Goal: Information Seeking & Learning: Learn about a topic

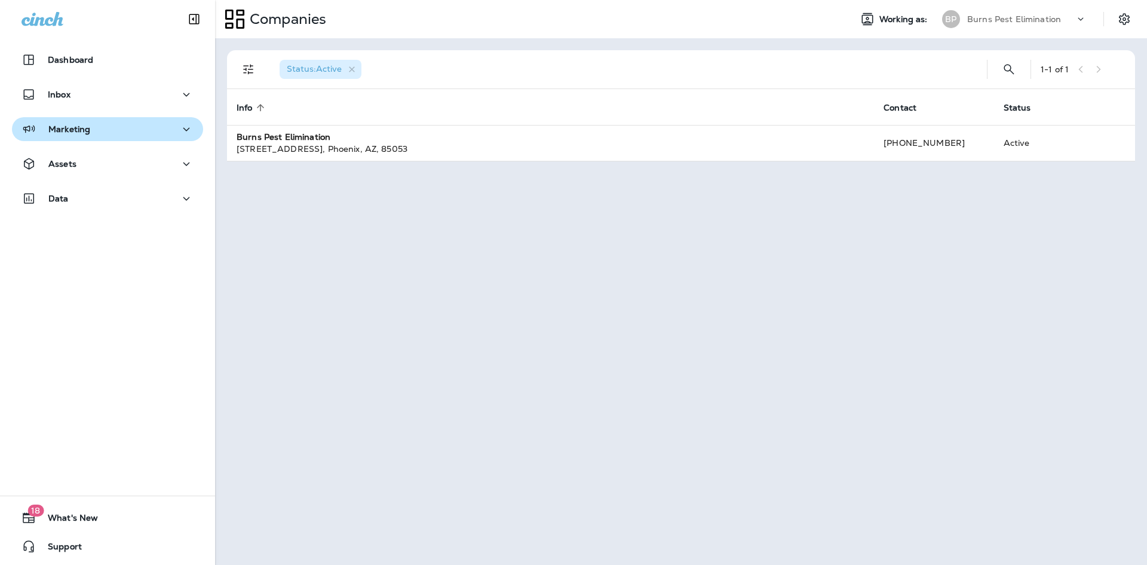
click at [157, 124] on div "Marketing" at bounding box center [108, 129] width 172 height 15
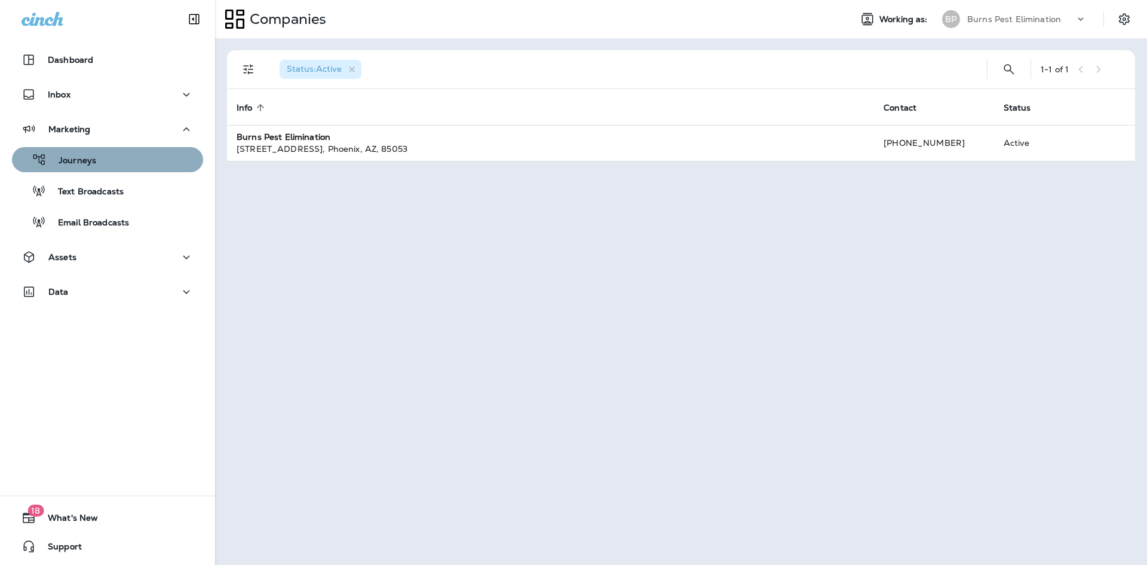
click at [138, 157] on div "Journeys" at bounding box center [108, 160] width 182 height 18
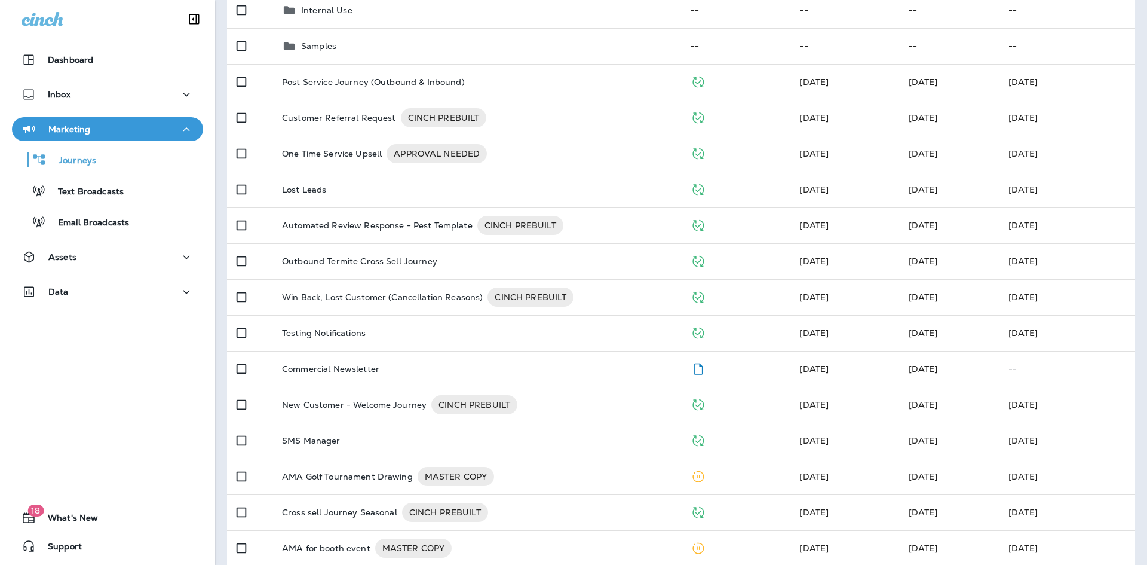
scroll to position [239, 0]
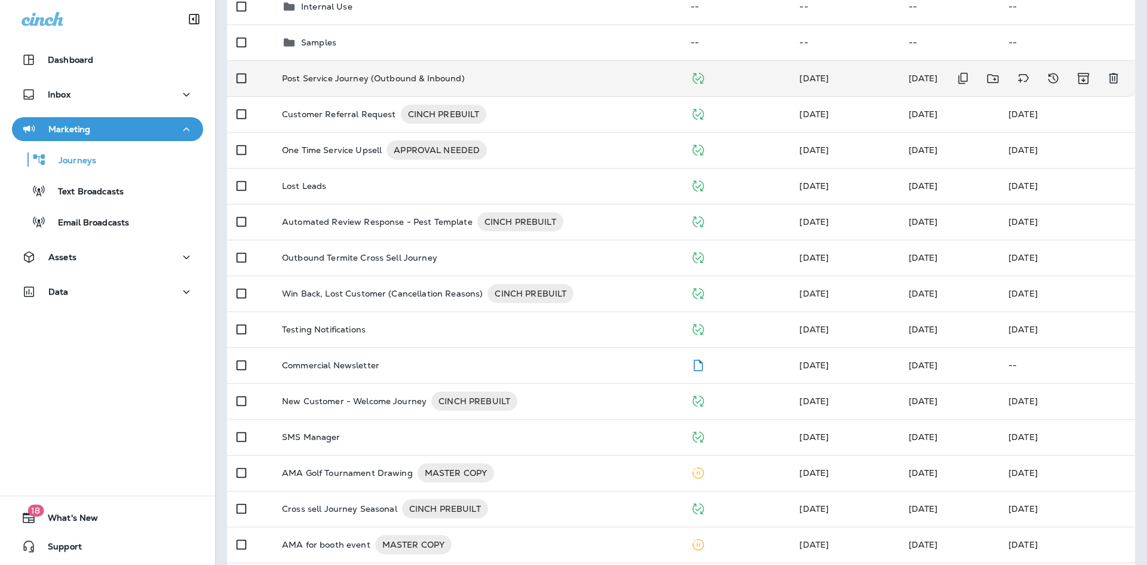
click at [339, 78] on p "Post Service Journey (Outbound & Inbound)" at bounding box center [373, 78] width 183 height 10
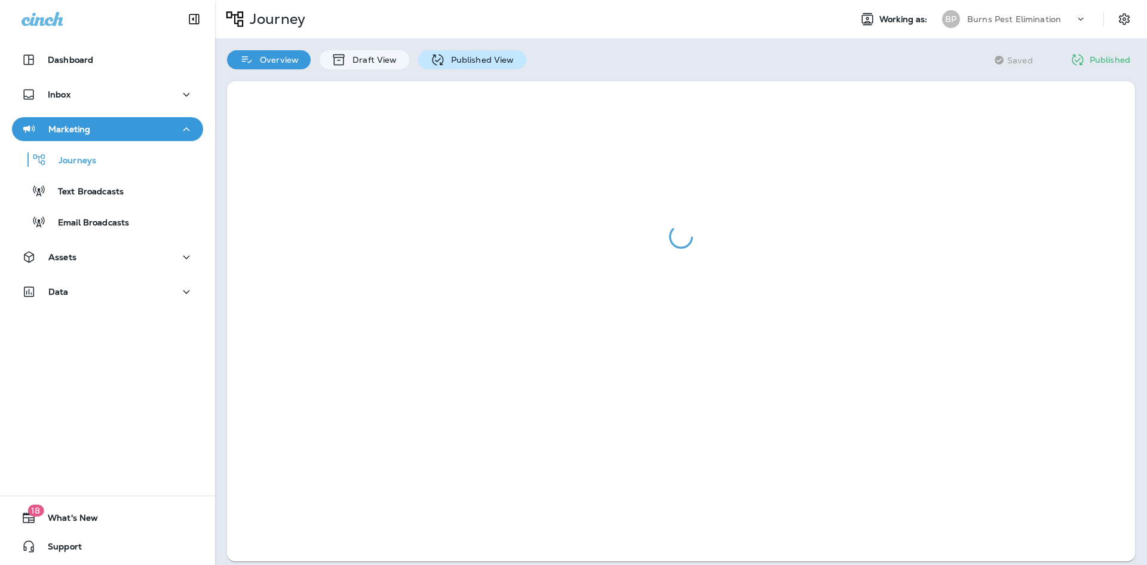
click at [473, 53] on div "Published View" at bounding box center [472, 59] width 108 height 19
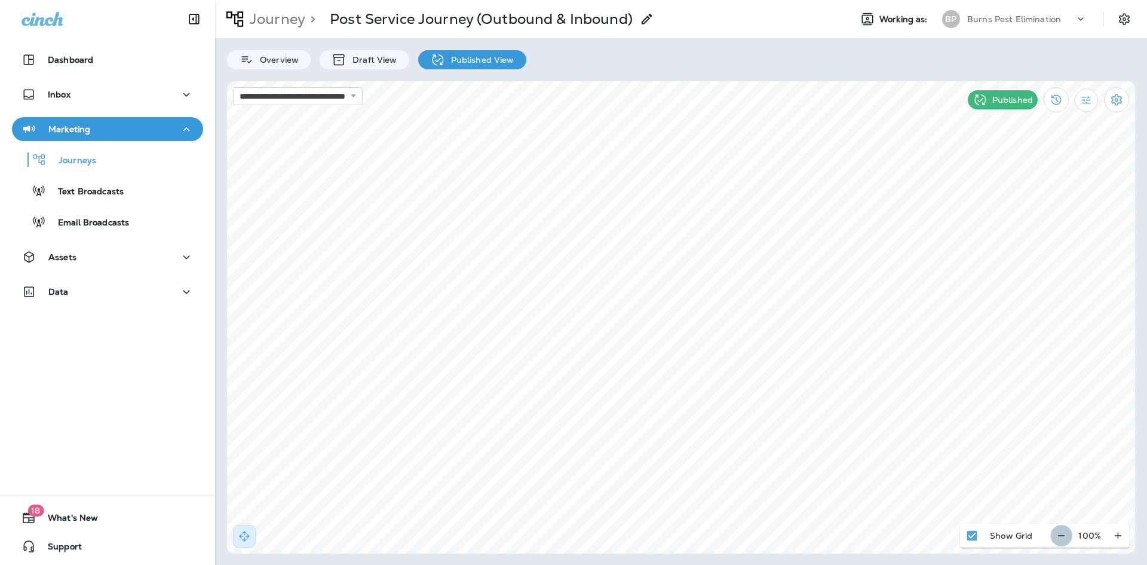
click at [1057, 535] on icon "button" at bounding box center [1061, 535] width 13 height 12
click at [1057, 535] on button "button" at bounding box center [1066, 535] width 22 height 22
click at [680, 45] on div "Overview Draft View Published View" at bounding box center [681, 53] width 932 height 31
click at [278, 59] on p "Overview" at bounding box center [276, 60] width 45 height 10
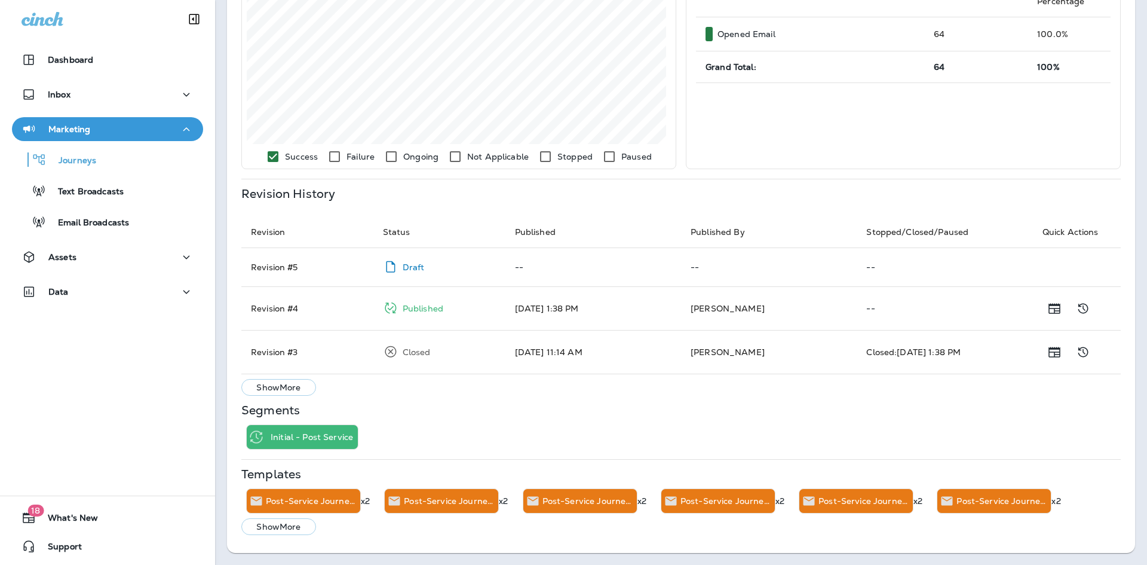
scroll to position [9, 0]
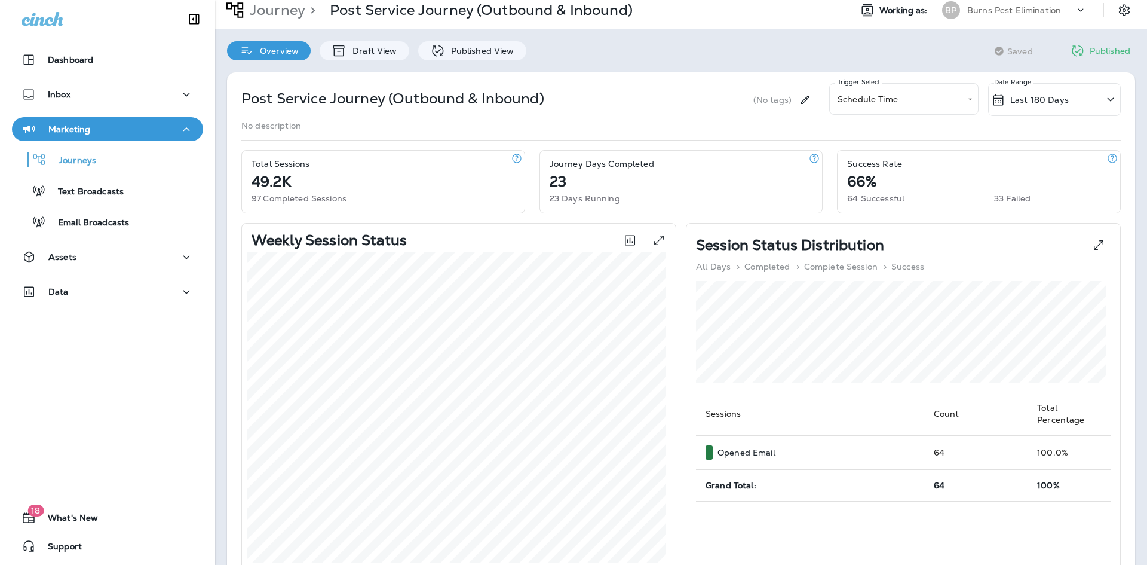
click at [1073, 102] on div "Last 180 Days" at bounding box center [1054, 99] width 133 height 33
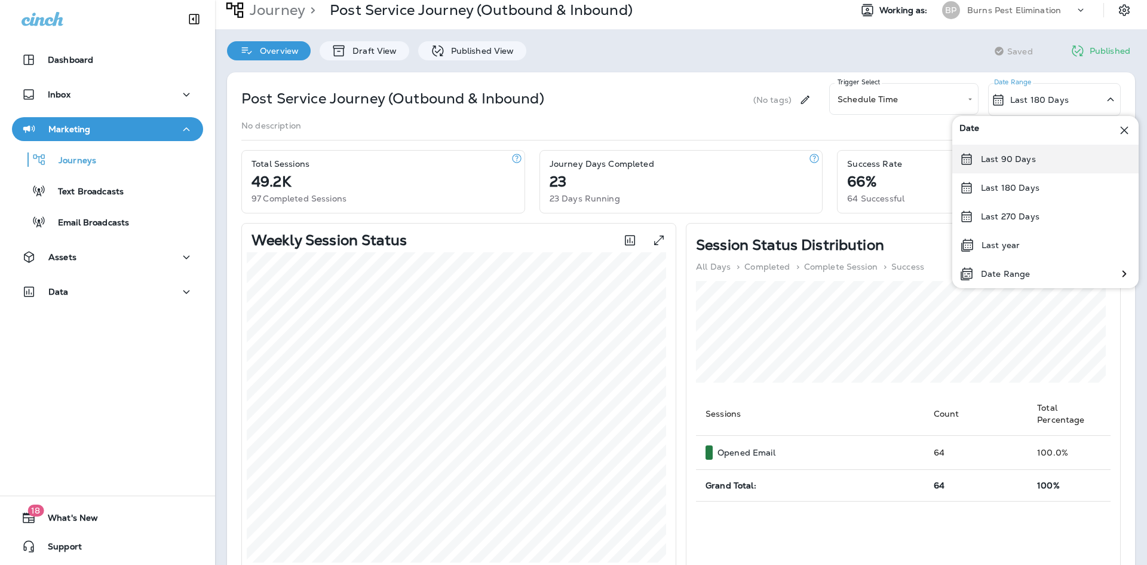
click at [1052, 165] on div "Last 90 Days" at bounding box center [1045, 159] width 186 height 29
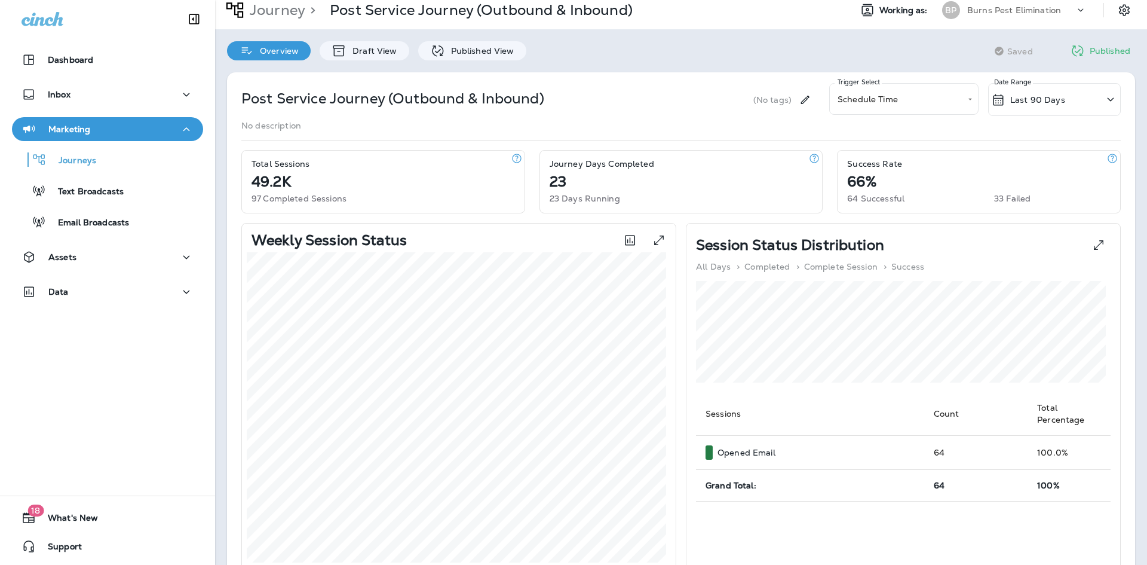
click at [1079, 97] on div "Last 90 Days" at bounding box center [1054, 99] width 133 height 33
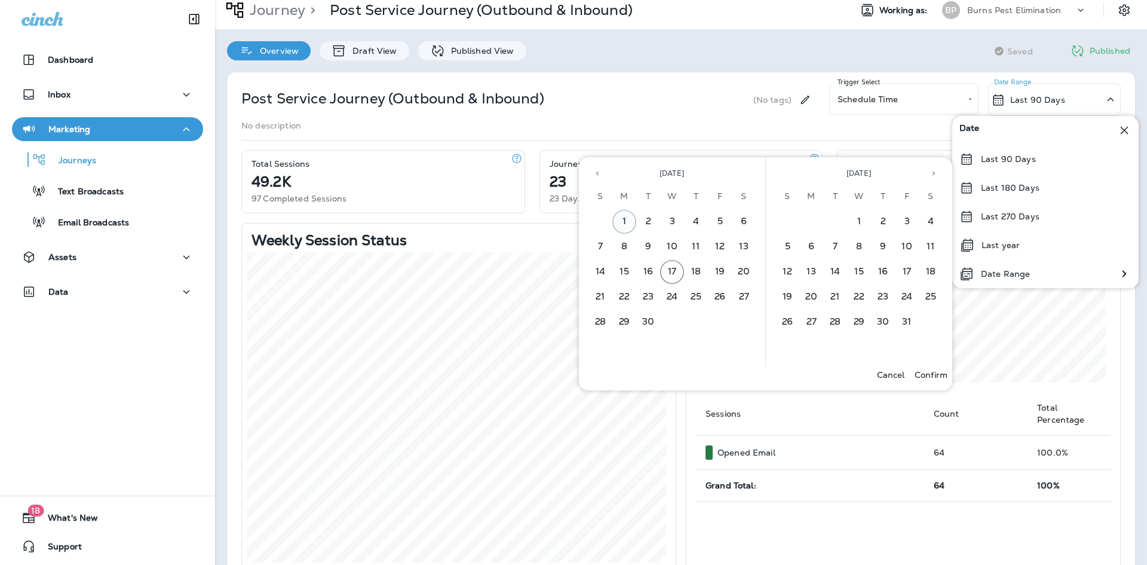
click at [624, 225] on button "1" at bounding box center [624, 222] width 24 height 24
click at [672, 272] on button "17" at bounding box center [672, 272] width 24 height 24
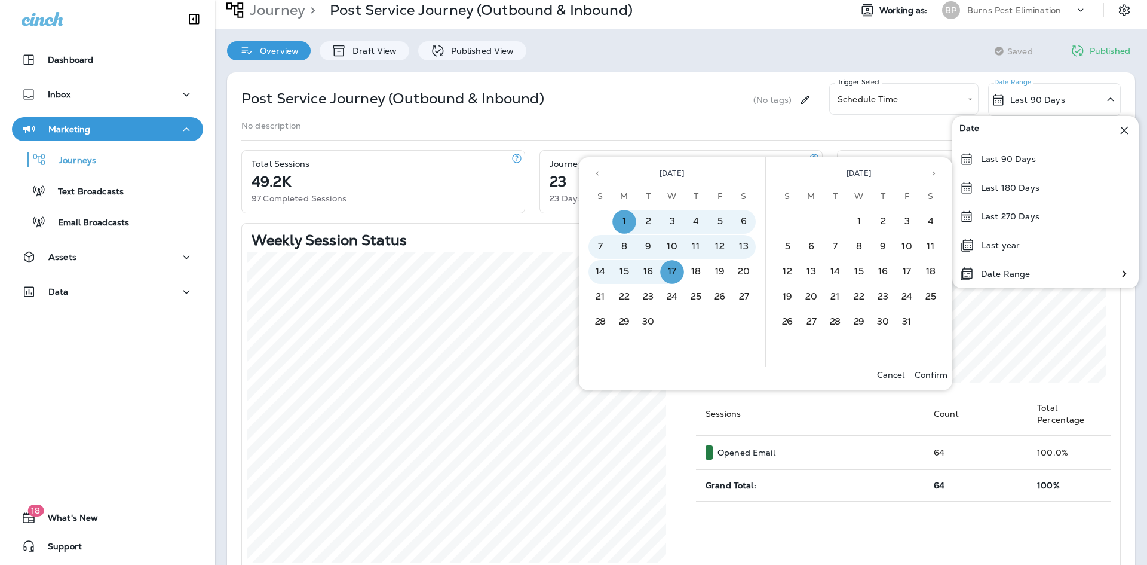
click at [931, 373] on p "Confirm" at bounding box center [931, 375] width 33 height 10
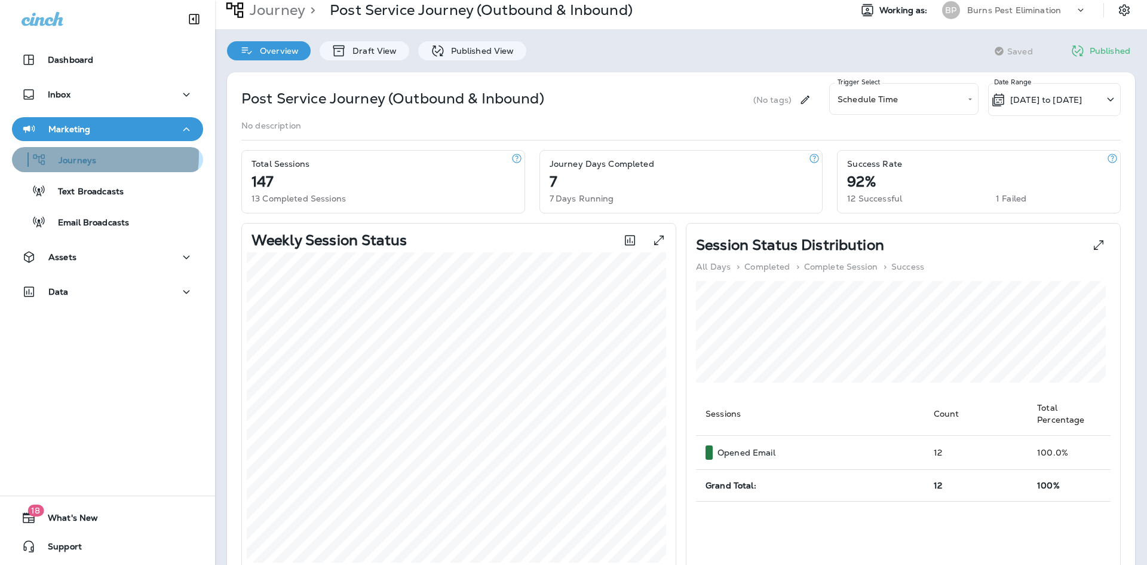
click at [105, 157] on div "Journeys" at bounding box center [108, 160] width 182 height 18
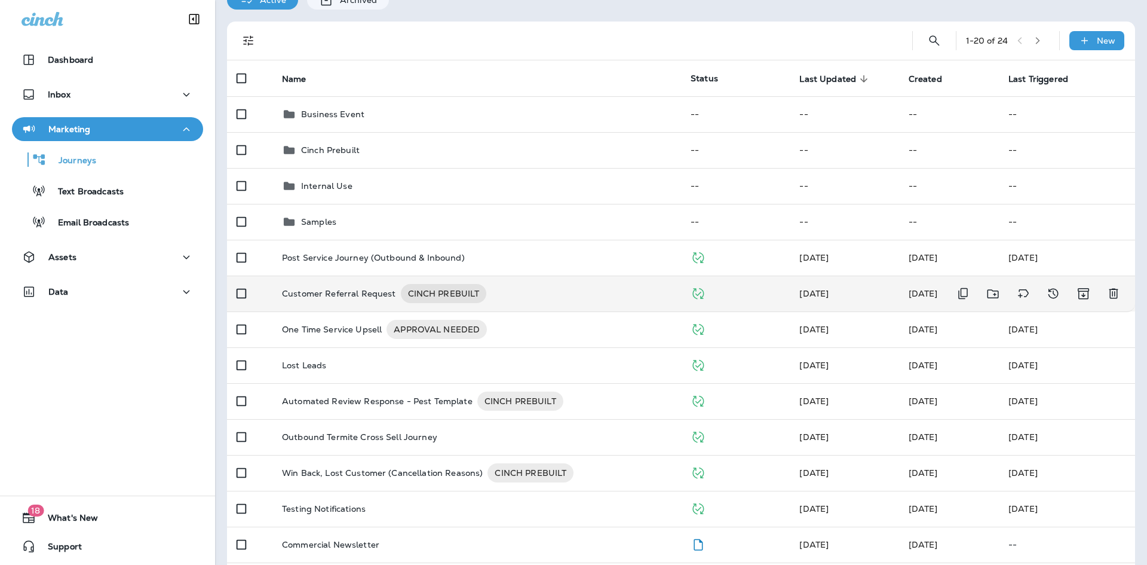
scroll to position [119, 0]
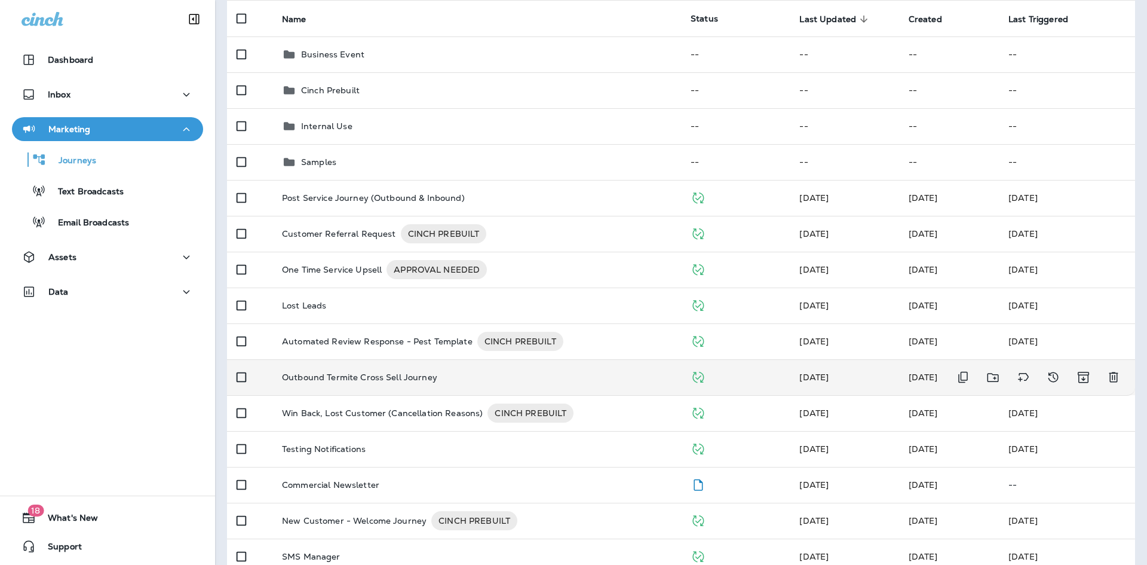
click at [437, 380] on div "Outbound Termite Cross Sell Journey" at bounding box center [476, 377] width 389 height 10
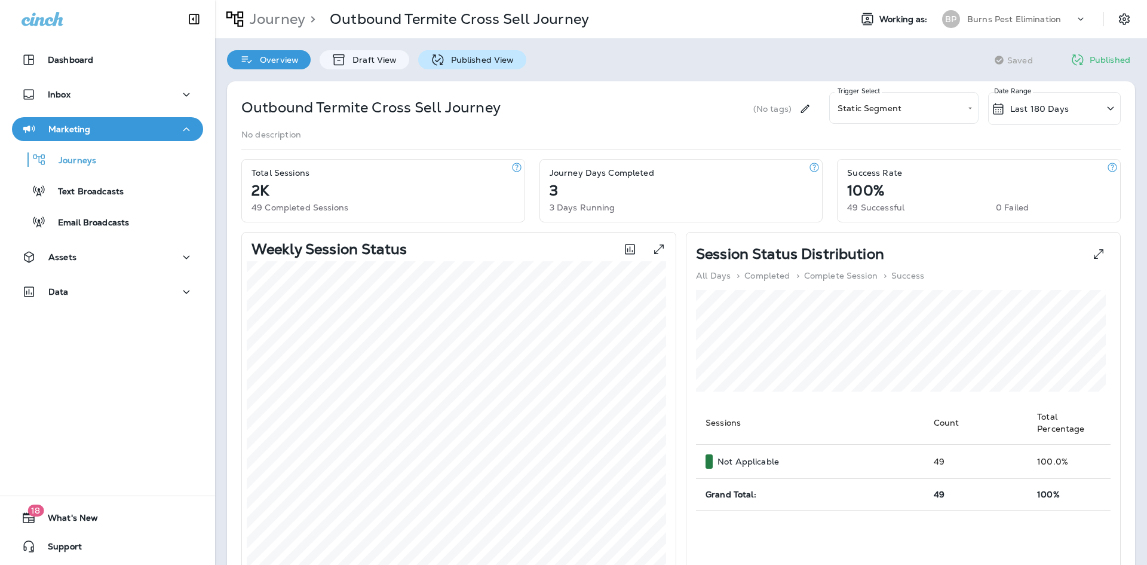
click at [458, 66] on div "Published View" at bounding box center [472, 59] width 108 height 19
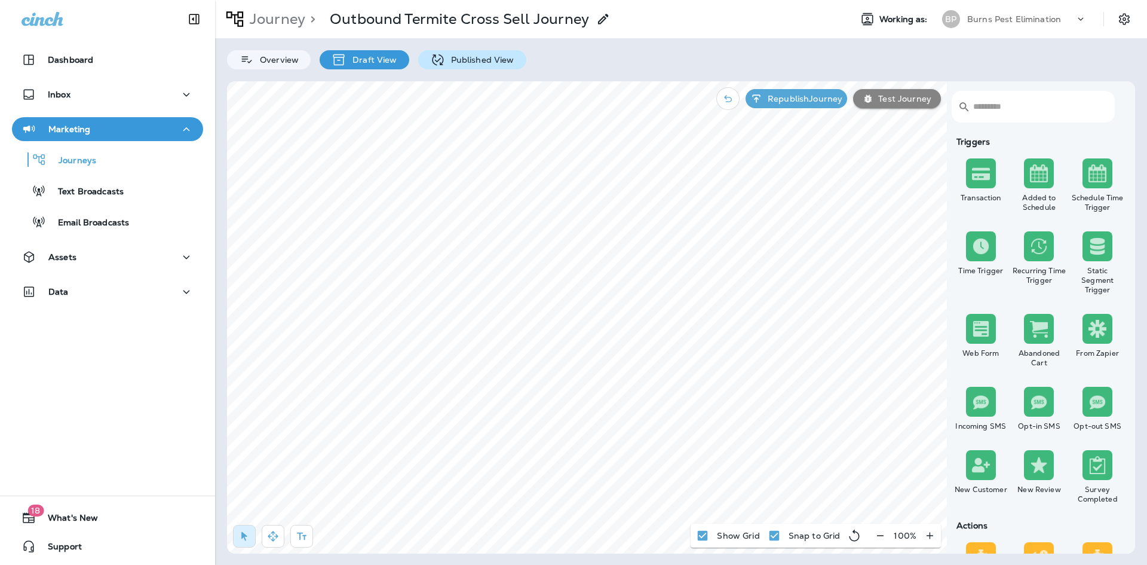
click at [435, 63] on icon at bounding box center [437, 60] width 15 height 15
click at [471, 56] on p "Published View" at bounding box center [479, 60] width 69 height 10
click at [483, 57] on p "Published View" at bounding box center [479, 60] width 69 height 10
click at [480, 59] on p "Published View" at bounding box center [479, 60] width 69 height 10
click at [455, 62] on p "Published View" at bounding box center [479, 60] width 69 height 10
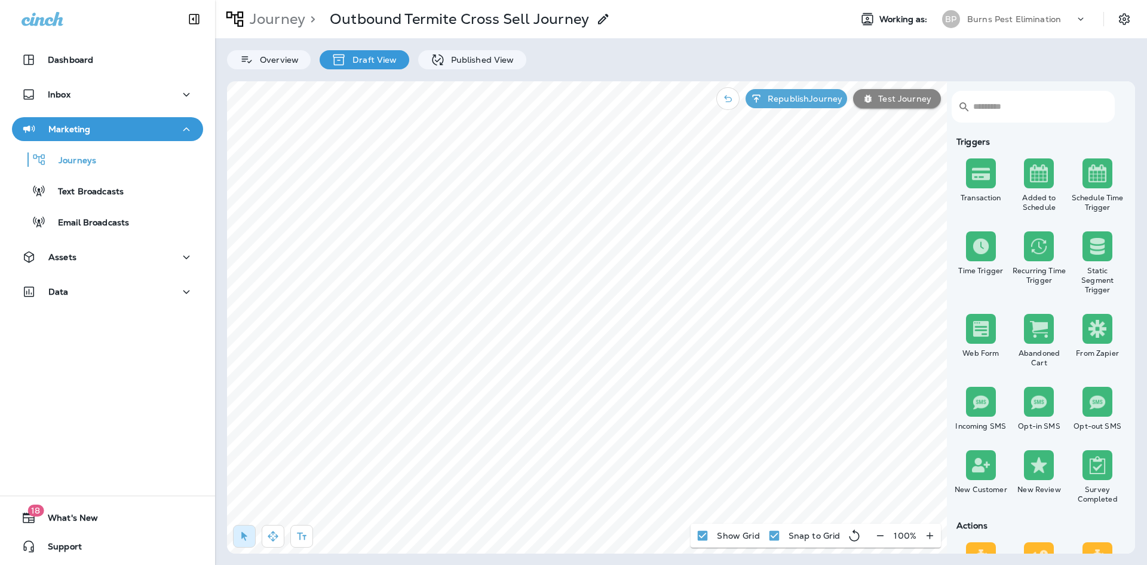
click at [394, 61] on p "Draft View" at bounding box center [371, 60] width 50 height 10
click at [454, 63] on p "Published View" at bounding box center [479, 60] width 69 height 10
drag, startPoint x: 438, startPoint y: 57, endPoint x: 402, endPoint y: 56, distance: 36.5
click at [439, 58] on icon at bounding box center [437, 60] width 15 height 15
click at [881, 532] on icon "button" at bounding box center [880, 535] width 13 height 12
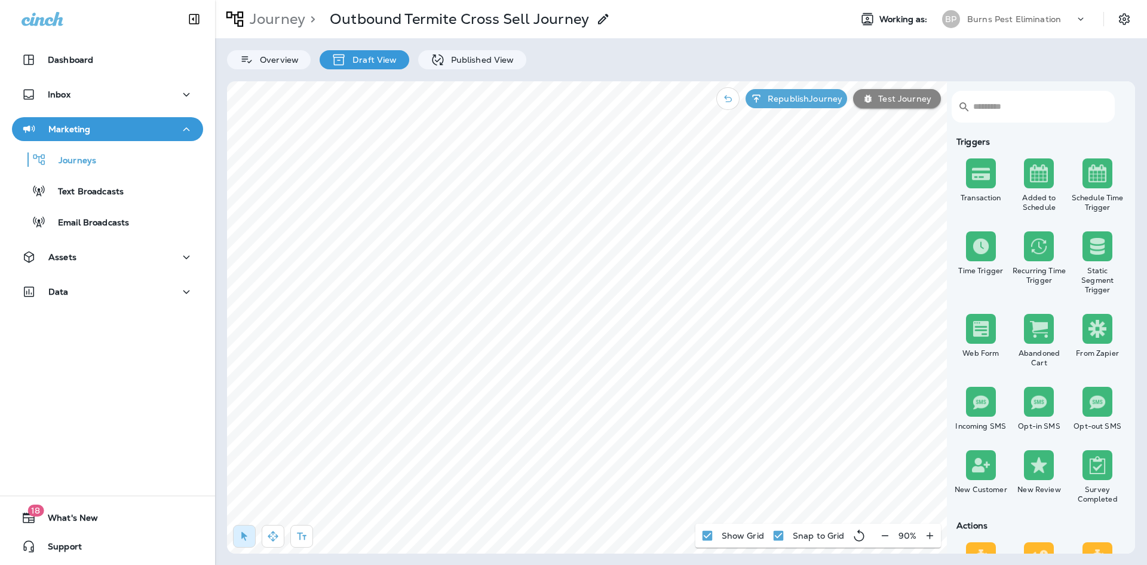
click at [881, 532] on icon "button" at bounding box center [885, 535] width 13 height 12
click at [881, 532] on icon "button" at bounding box center [886, 535] width 13 height 12
click at [278, 535] on icon "button" at bounding box center [273, 535] width 10 height 10
click at [491, 58] on p "Published View" at bounding box center [479, 60] width 69 height 10
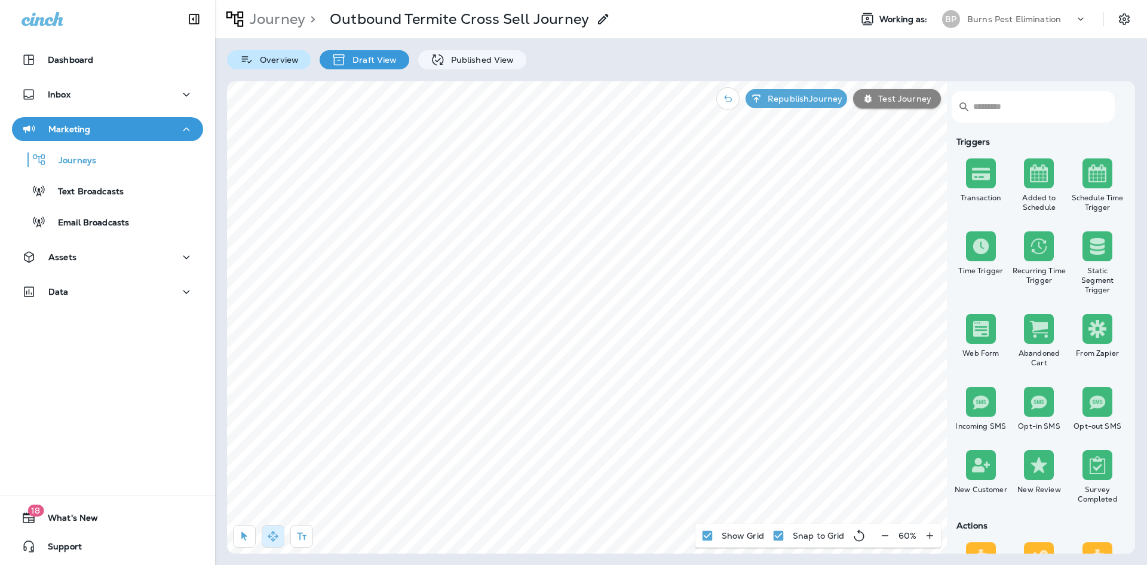
click at [296, 59] on p "Overview" at bounding box center [276, 60] width 45 height 10
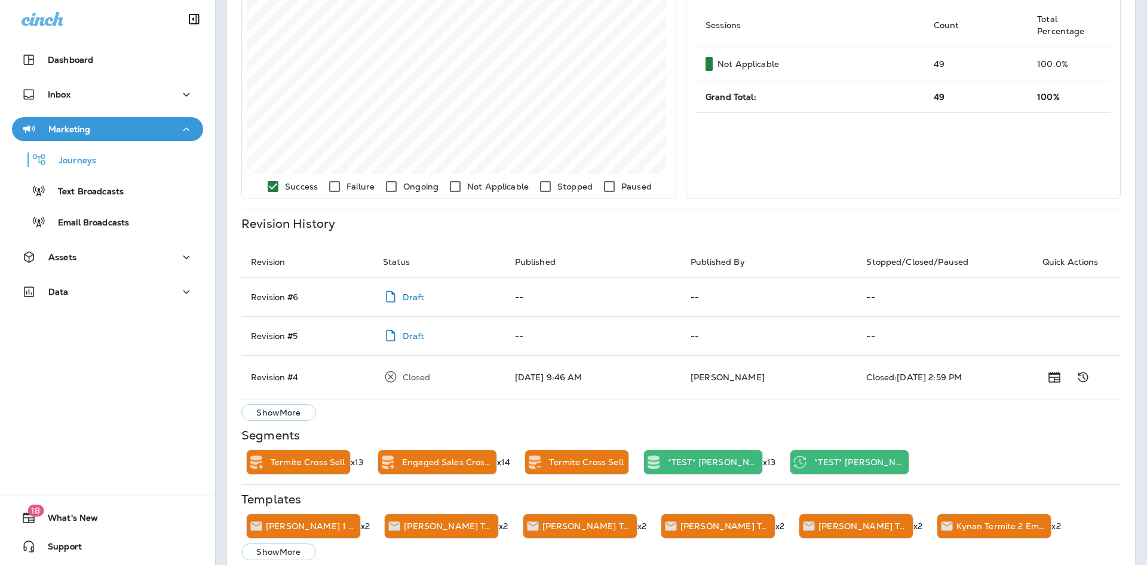
scroll to position [418, 0]
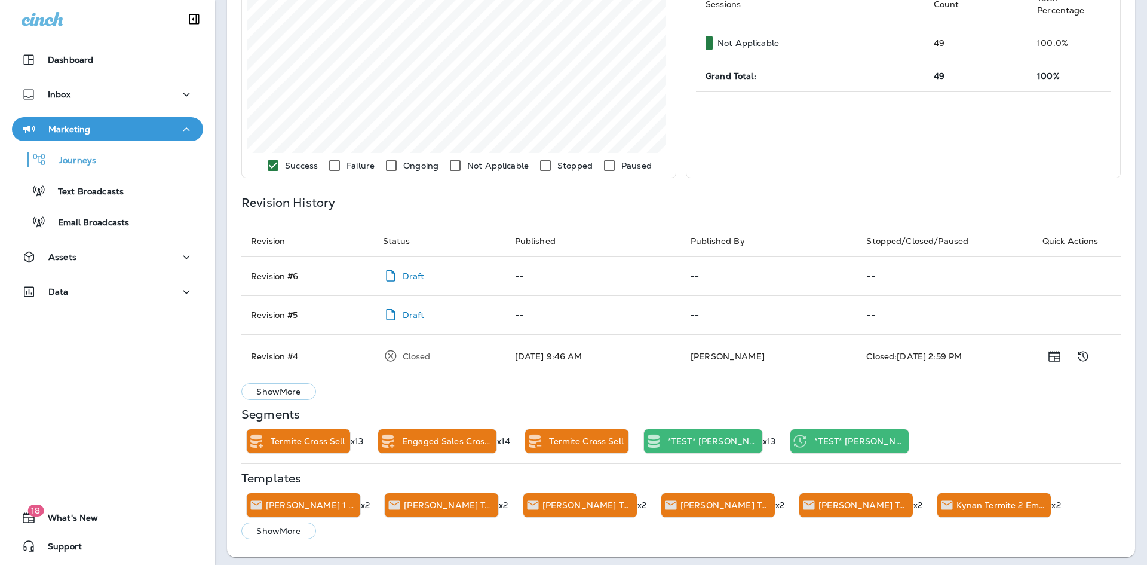
click at [281, 394] on p "Show More" at bounding box center [278, 391] width 44 height 10
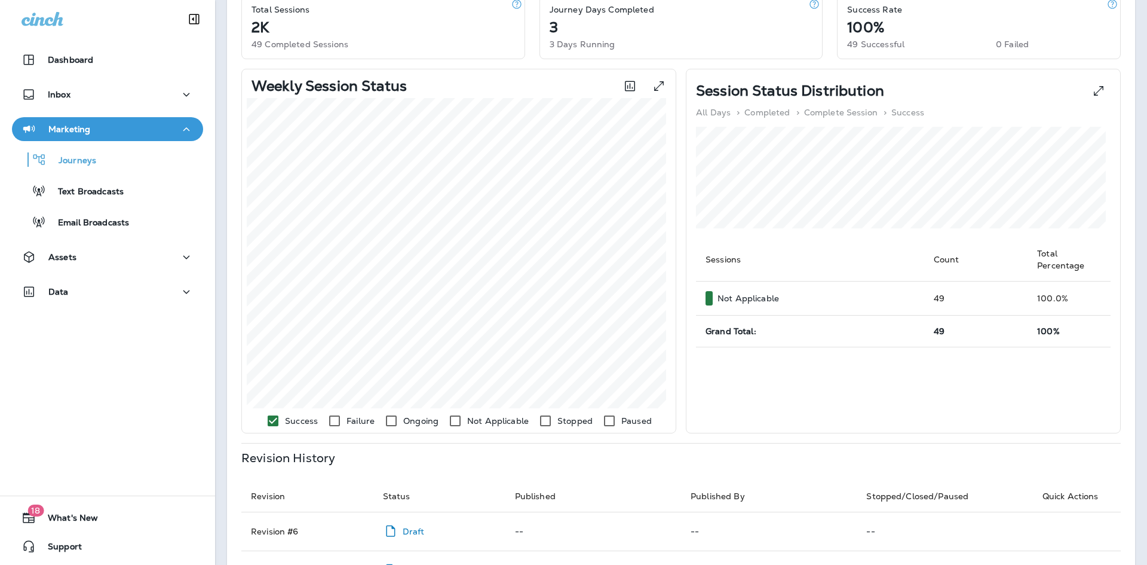
scroll to position [0, 0]
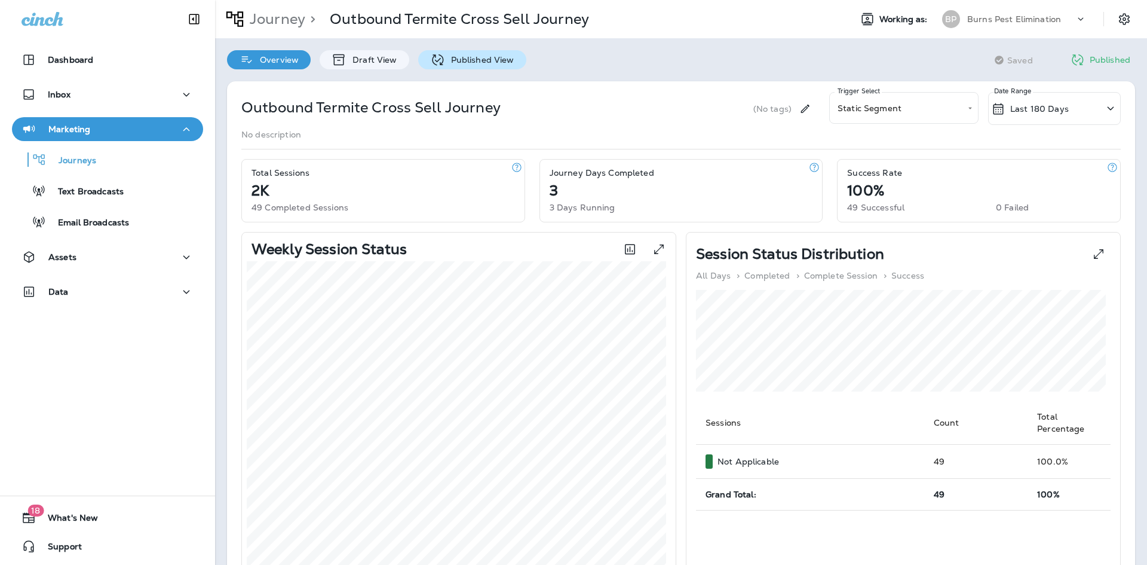
click at [505, 60] on p "Published View" at bounding box center [479, 60] width 69 height 10
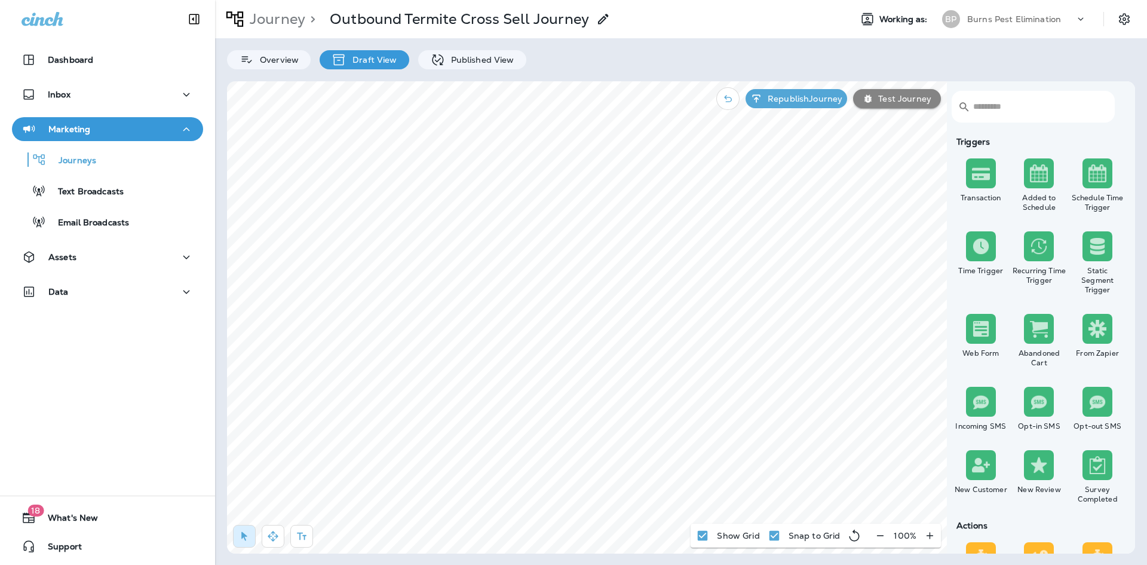
click at [505, 60] on p "Published View" at bounding box center [479, 60] width 69 height 10
click at [458, 59] on p "Published View" at bounding box center [479, 60] width 69 height 10
click at [483, 58] on p "Published View" at bounding box center [479, 60] width 69 height 10
click at [486, 58] on p "Published View" at bounding box center [479, 60] width 69 height 10
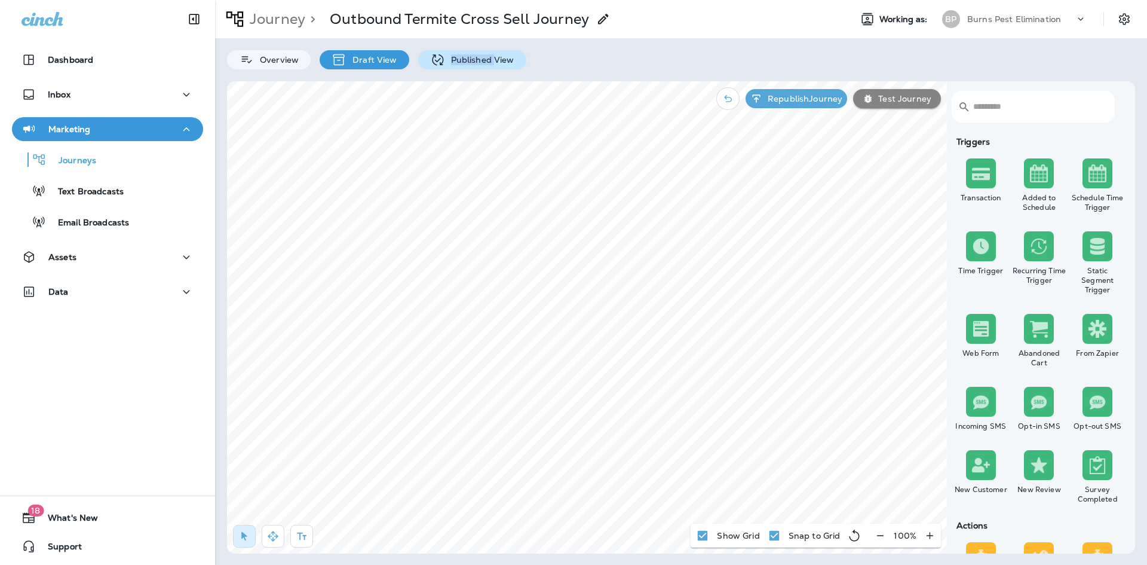
click at [486, 58] on p "Published View" at bounding box center [479, 60] width 69 height 10
click at [494, 57] on p "Published View" at bounding box center [479, 60] width 69 height 10
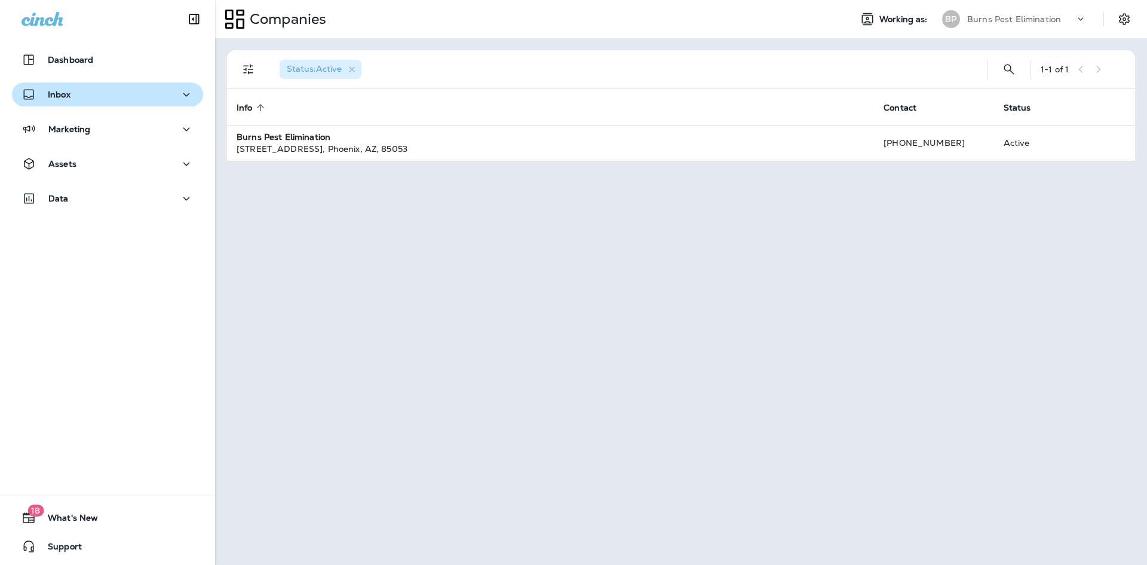
click at [129, 88] on div "Inbox" at bounding box center [108, 94] width 172 height 15
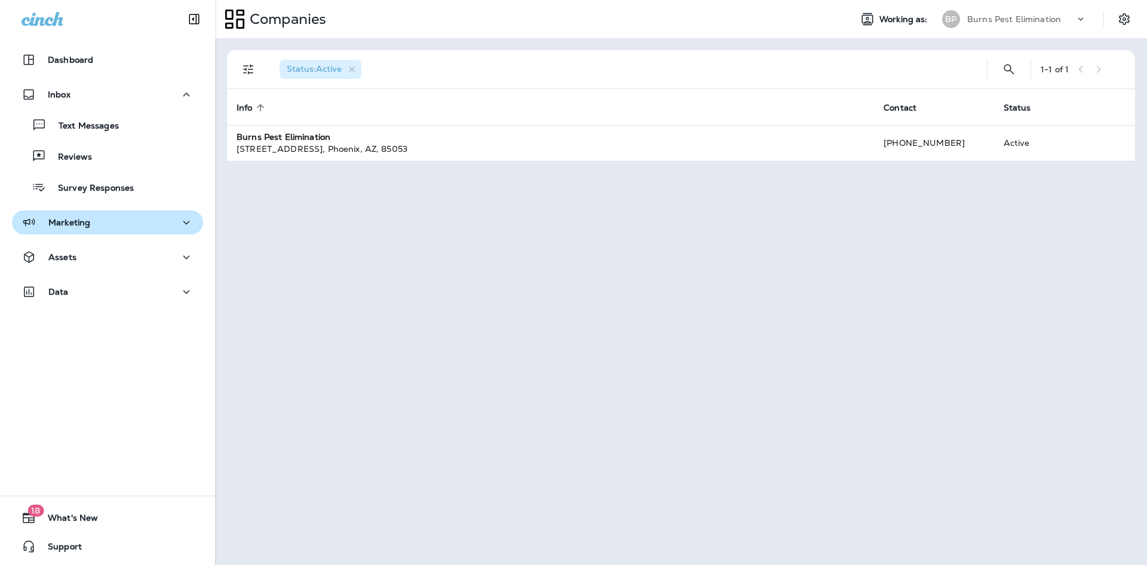
click at [154, 216] on div "Marketing" at bounding box center [108, 222] width 172 height 15
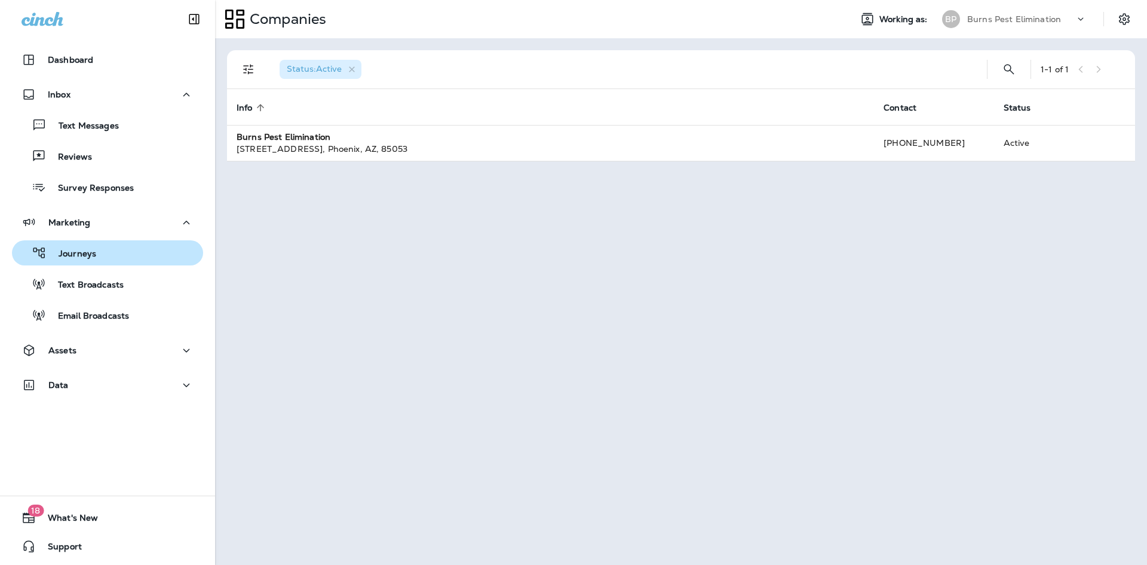
click at [132, 254] on div "Journeys" at bounding box center [108, 253] width 182 height 18
